Goal: Communication & Community: Share content

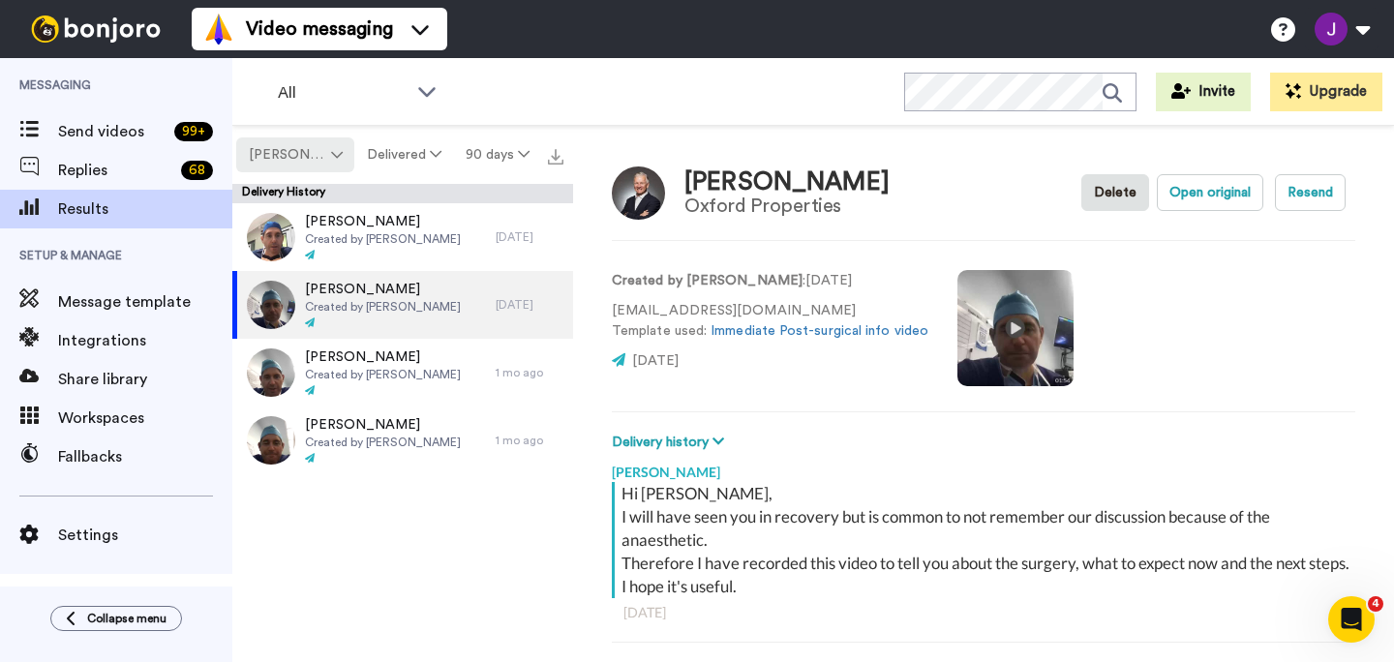
scroll to position [68, 0]
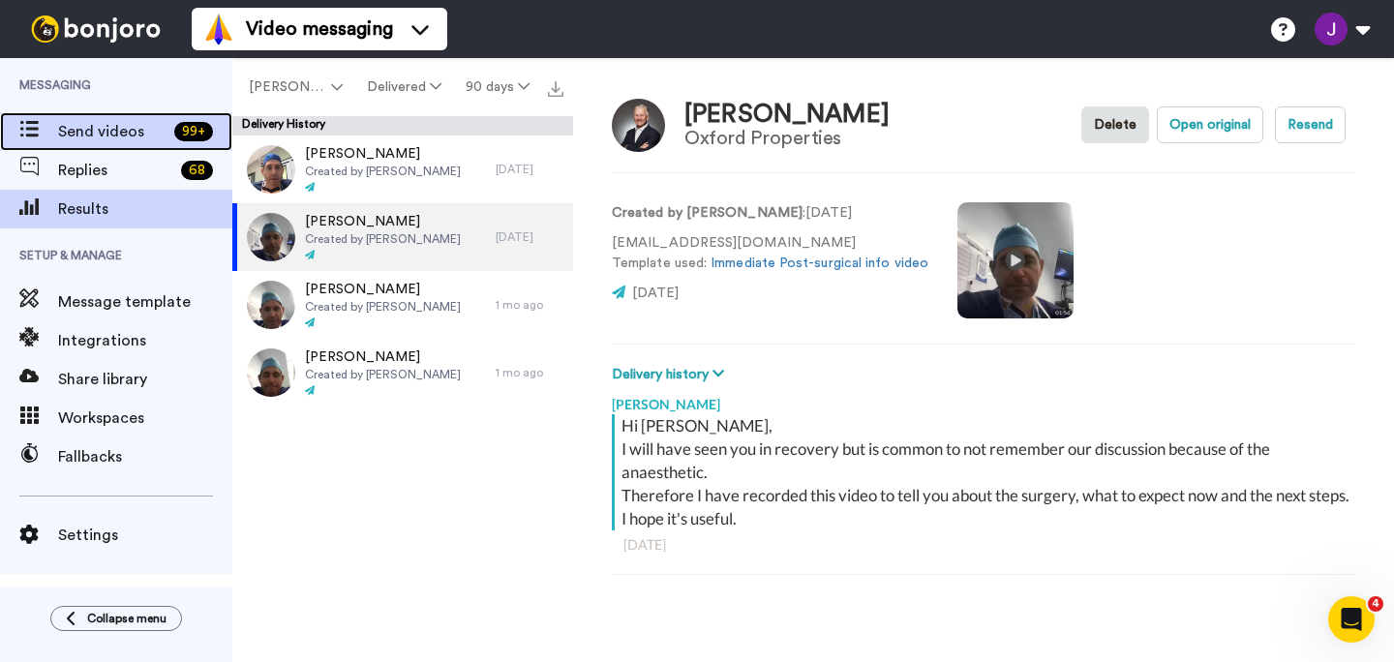
click at [109, 126] on span "Send videos" at bounding box center [112, 131] width 108 height 23
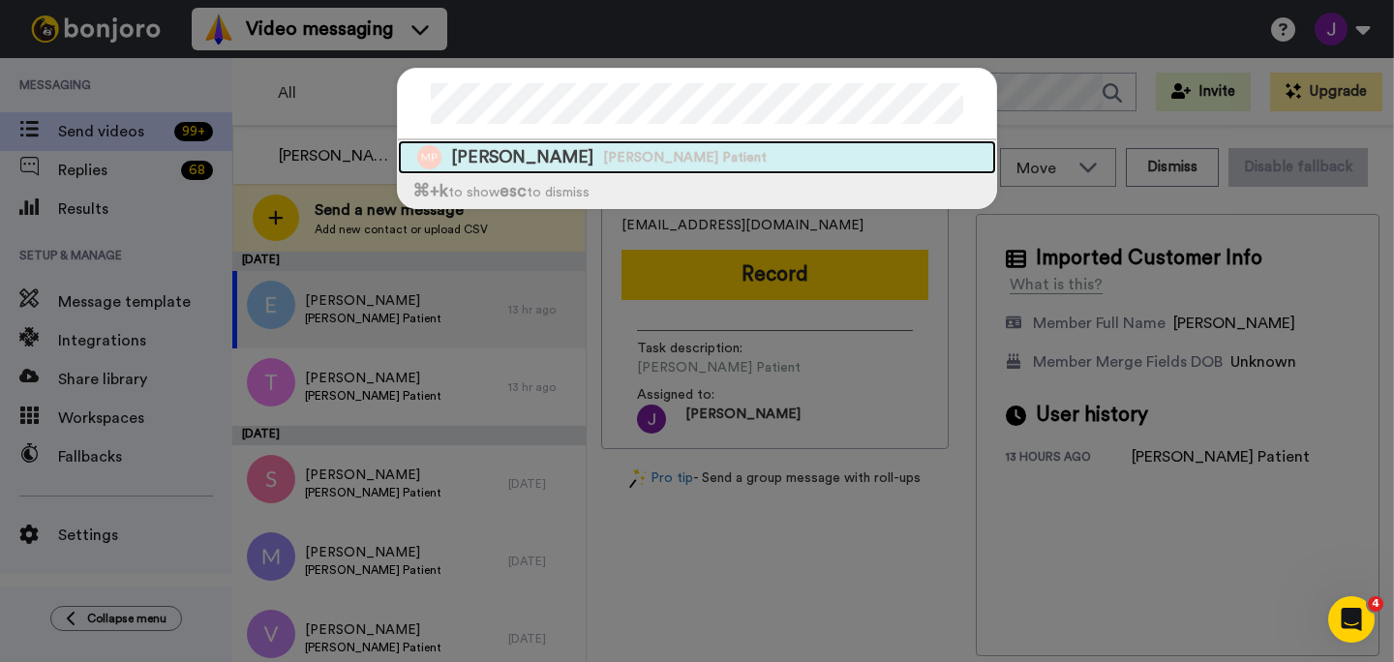
click at [623, 169] on div "Michael Pratt Dr Negus Patient" at bounding box center [697, 157] width 598 height 34
